Goal: Task Accomplishment & Management: Manage account settings

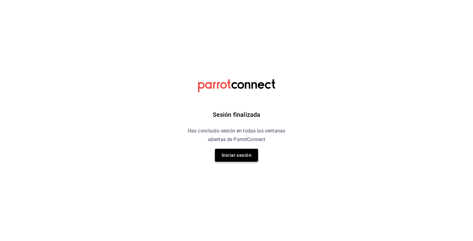
click at [236, 154] on button "Iniciar sesión" at bounding box center [236, 155] width 43 height 13
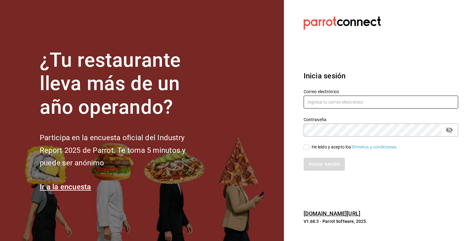
type input "[EMAIL_ADDRESS][DOMAIN_NAME]"
click at [308, 150] on input "He leído y acepto los Términos y condiciones." at bounding box center [307, 148] width 6 height 6
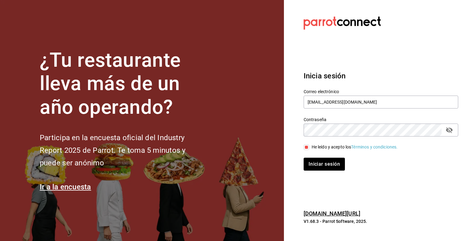
click at [308, 150] on input "He leído y acepto los Términos y condiciones." at bounding box center [307, 148] width 6 height 6
click at [309, 147] on span "He leído y acepto los Términos y condiciones." at bounding box center [353, 147] width 89 height 6
click at [309, 147] on input "He leído y acepto los Términos y condiciones." at bounding box center [307, 148] width 6 height 6
checkbox input "true"
click at [319, 166] on button "Iniciar sesión" at bounding box center [325, 164] width 42 height 13
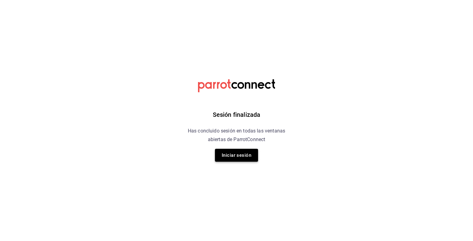
click at [228, 153] on button "Iniciar sesión" at bounding box center [236, 155] width 43 height 13
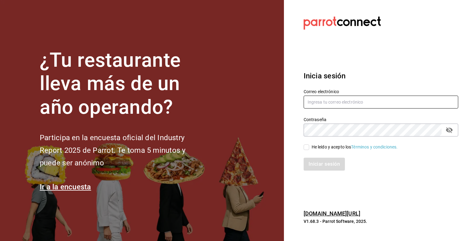
type input "[EMAIL_ADDRESS][DOMAIN_NAME]"
click at [303, 145] on div "He leído y acepto los Términos y condiciones." at bounding box center [377, 144] width 162 height 14
click at [305, 147] on input "He leído y acepto los Términos y condiciones." at bounding box center [307, 148] width 6 height 6
checkbox input "true"
click at [310, 159] on button "Iniciar sesión" at bounding box center [325, 164] width 42 height 13
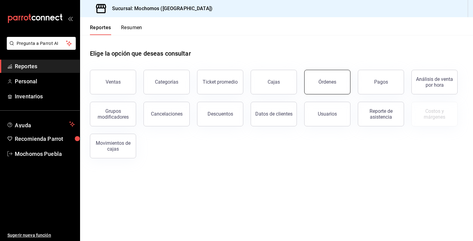
click at [329, 76] on button "Órdenes" at bounding box center [327, 82] width 46 height 25
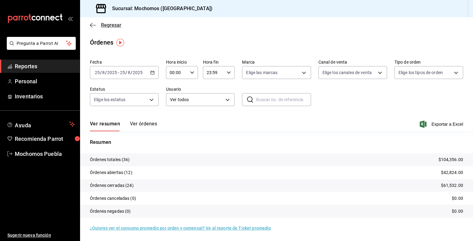
click at [116, 25] on span "Regresar" at bounding box center [111, 25] width 20 height 6
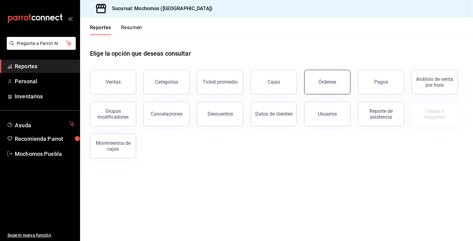
click at [333, 91] on button "Órdenes" at bounding box center [327, 82] width 46 height 25
